Goal: Task Accomplishment & Management: Use online tool/utility

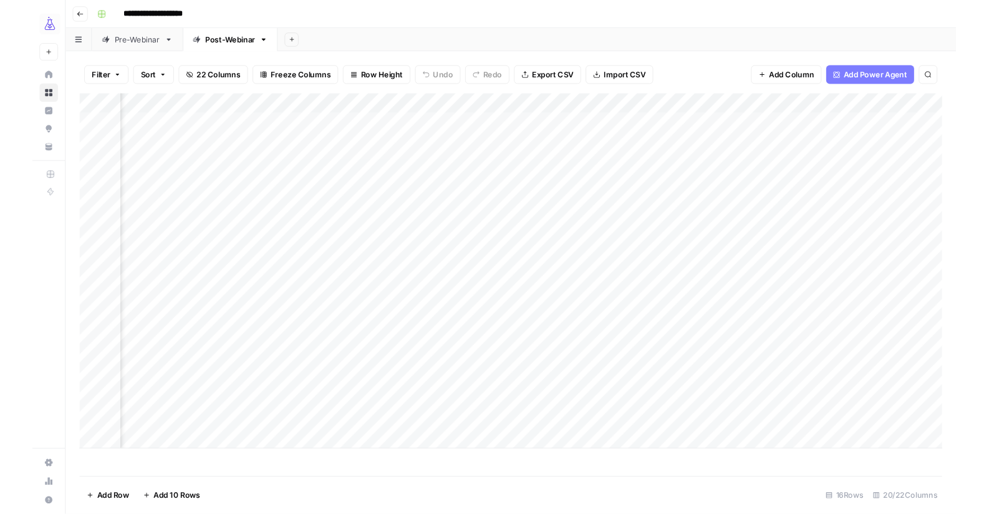
scroll to position [0, 616]
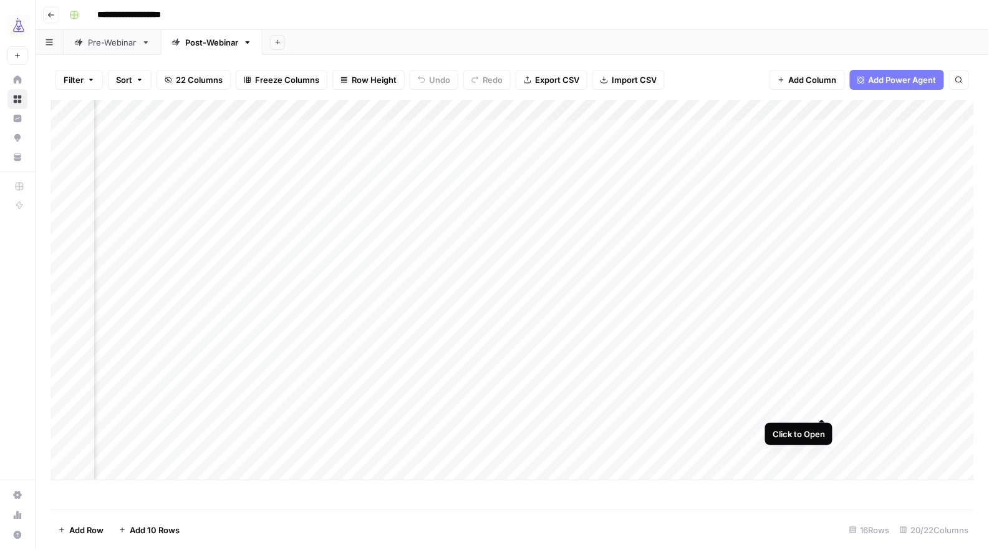
click at [825, 408] on div "Add Column" at bounding box center [513, 290] width 925 height 381
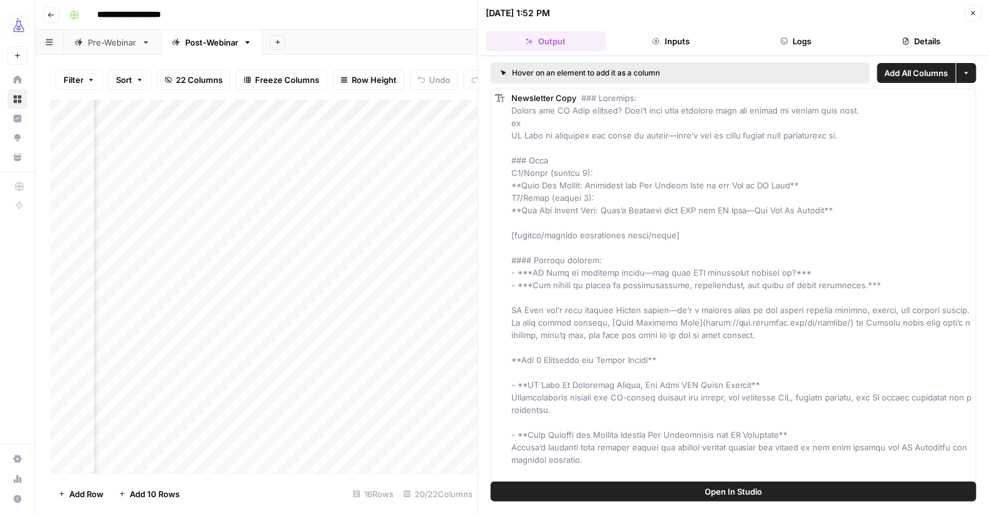
click at [976, 9] on icon "button" at bounding box center [973, 12] width 7 height 7
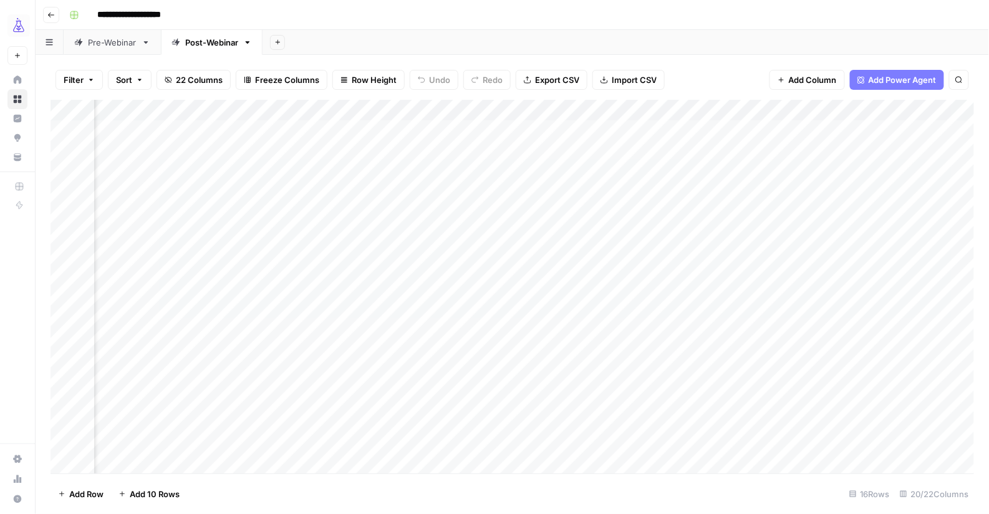
scroll to position [0, 240]
click at [696, 407] on div "Add Column" at bounding box center [513, 287] width 925 height 374
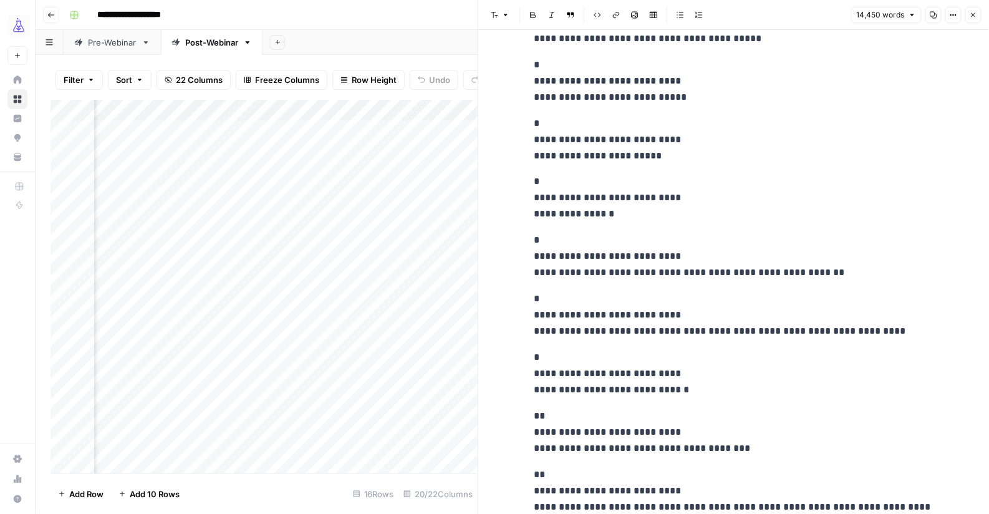
scroll to position [190, 0]
click at [972, 19] on button "Close" at bounding box center [974, 15] width 16 height 16
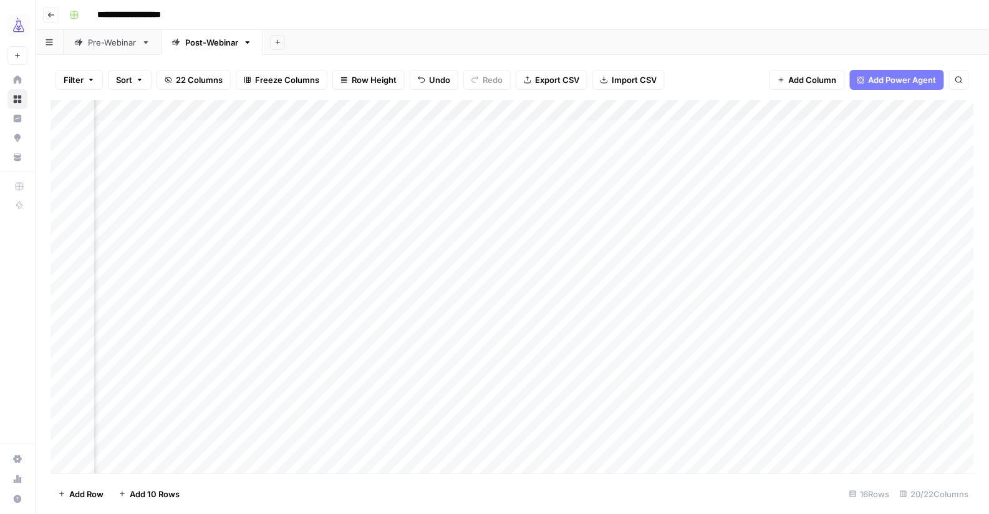
scroll to position [0, 1405]
click at [831, 404] on div "Add Column" at bounding box center [513, 287] width 925 height 374
click at [837, 404] on div "Add Column" at bounding box center [513, 287] width 925 height 374
click at [837, 404] on body "**********" at bounding box center [494, 257] width 989 height 514
click at [837, 404] on textarea "**********" at bounding box center [859, 414] width 250 height 30
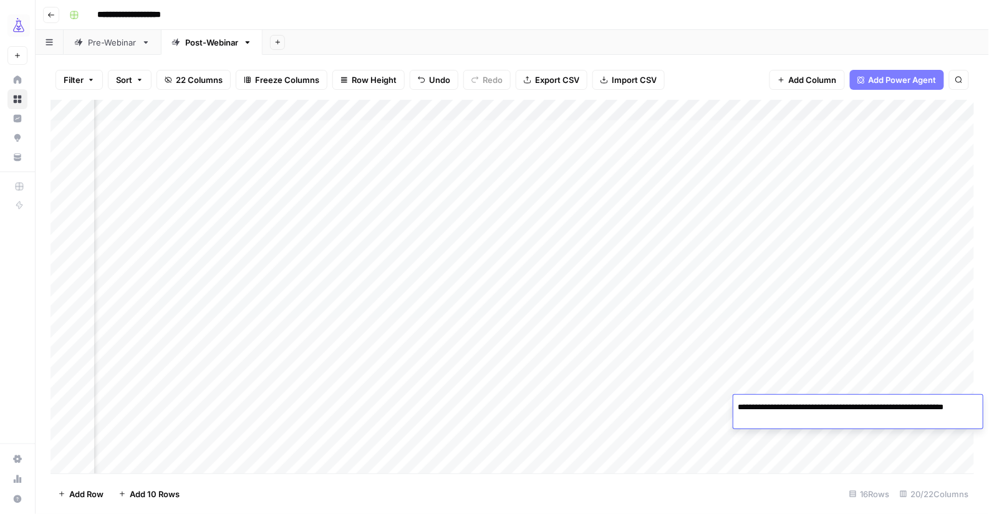
click at [836, 404] on textarea "**********" at bounding box center [859, 414] width 250 height 30
click at [867, 394] on div "Add Column" at bounding box center [513, 287] width 925 height 374
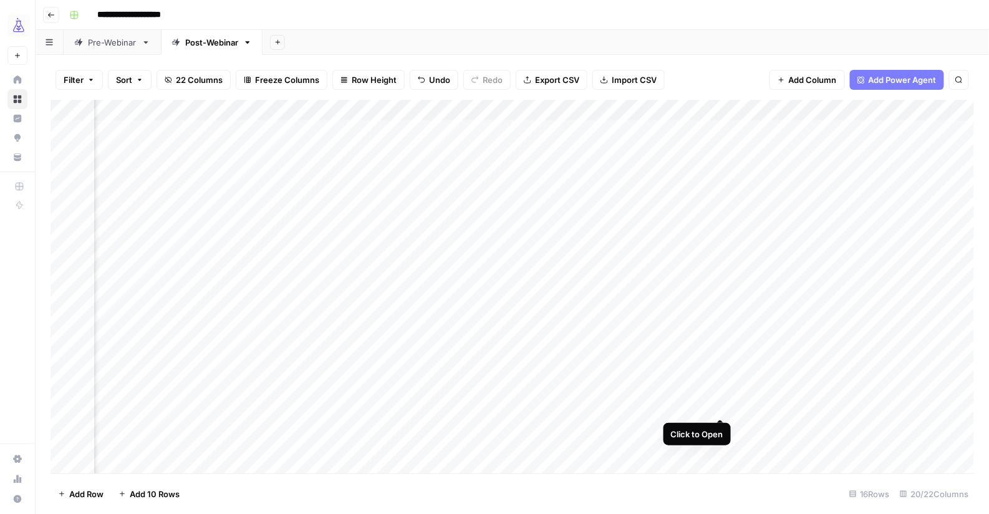
click at [719, 405] on div "Add Column" at bounding box center [513, 287] width 925 height 374
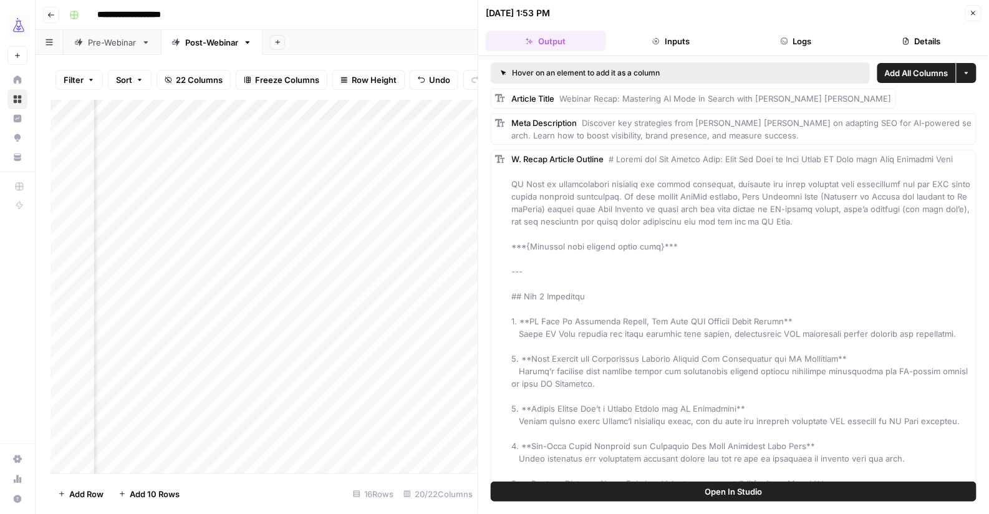
click at [972, 17] on button "Close" at bounding box center [974, 13] width 16 height 16
